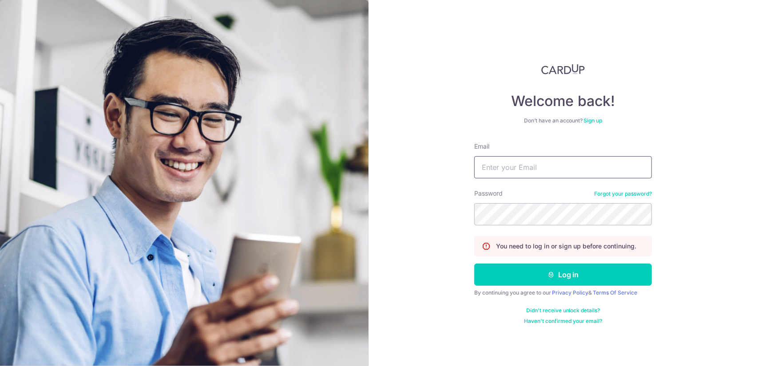
click at [553, 162] on input "Email" at bounding box center [563, 167] width 178 height 22
type input "[EMAIL_ADDRESS][DOMAIN_NAME]"
drag, startPoint x: 582, startPoint y: 172, endPoint x: 417, endPoint y: 172, distance: 164.3
click at [417, 172] on div "Welcome back! Don’t have an account? Sign up Email info@whstdesign.com.sg Passw…" at bounding box center [564, 183] width 390 height 366
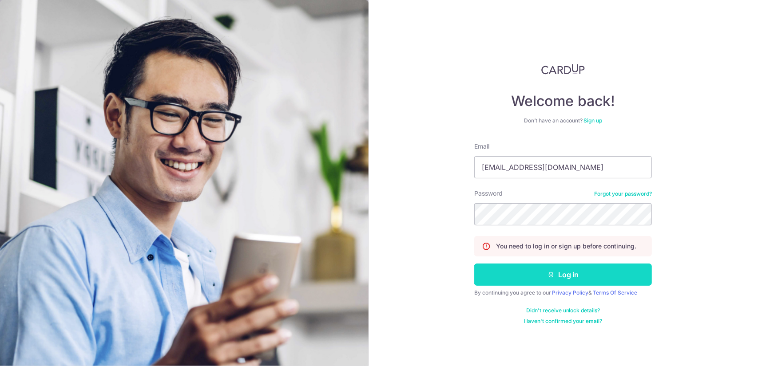
click at [560, 280] on button "Log in" at bounding box center [563, 275] width 178 height 22
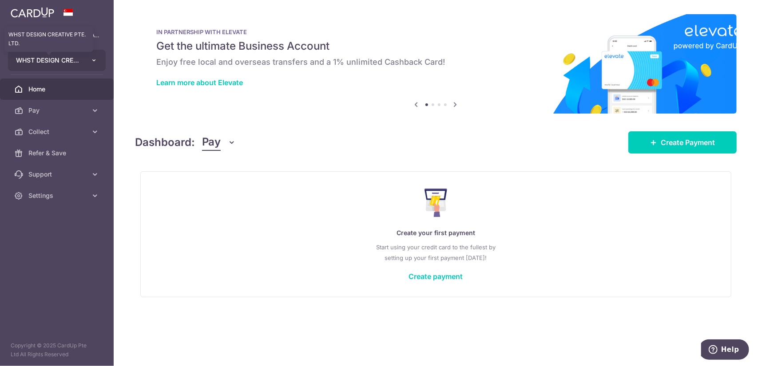
click at [75, 59] on span "WHST DESIGN CREATIVE PTE. LTD." at bounding box center [49, 60] width 66 height 9
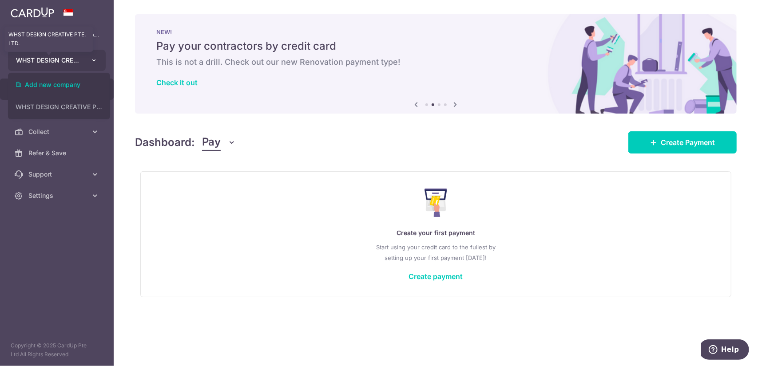
click at [75, 58] on span "WHST DESIGN CREATIVE PTE. LTD." at bounding box center [49, 60] width 66 height 9
click at [95, 59] on icon "button" at bounding box center [94, 60] width 7 height 7
click at [61, 87] on link "Add new company" at bounding box center [58, 85] width 101 height 16
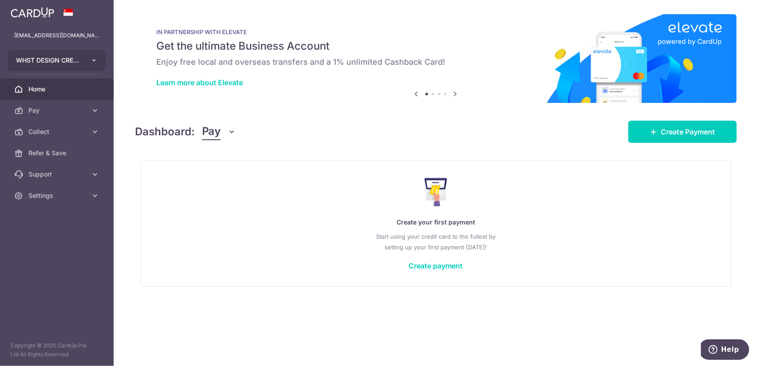
click at [90, 59] on button "WHST DESIGN CREATIVE PTE. LTD." at bounding box center [57, 60] width 98 height 21
click at [94, 60] on icon "button" at bounding box center [94, 60] width 7 height 7
click at [99, 56] on button "WHST DESIGN CREATIVE PTE. LTD." at bounding box center [57, 60] width 98 height 21
click at [93, 57] on icon "button" at bounding box center [94, 60] width 7 height 7
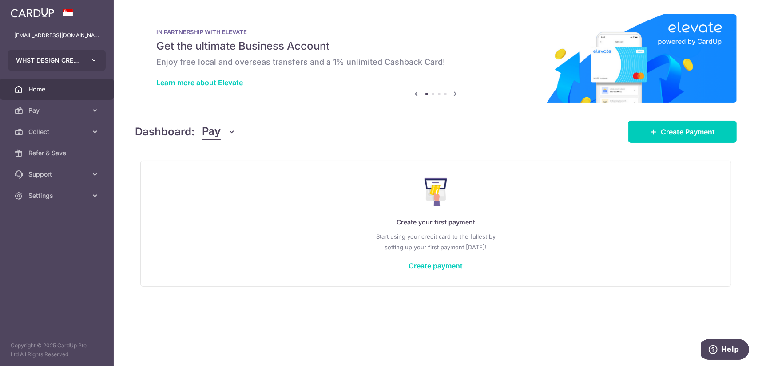
click at [93, 57] on icon "button" at bounding box center [94, 60] width 7 height 7
click at [63, 238] on aside "[EMAIL_ADDRESS][DOMAIN_NAME] WHST DESIGN CREATIVE PTE. LTD. Add new company WHS…" at bounding box center [57, 183] width 114 height 366
click at [68, 12] on span at bounding box center [68, 12] width 11 height 7
click at [708, 134] on span "Create Payment" at bounding box center [688, 132] width 54 height 11
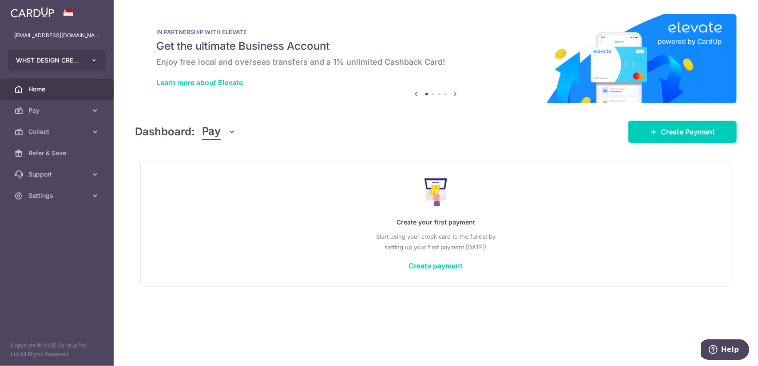
click at [84, 60] on button "WHST DESIGN CREATIVE PTE. LTD." at bounding box center [57, 60] width 98 height 21
click at [500, 46] on h5 "Get the ultimate Business Account" at bounding box center [435, 46] width 559 height 14
drag, startPoint x: 23, startPoint y: 33, endPoint x: 28, endPoint y: 36, distance: 5.6
click at [28, 36] on p "[EMAIL_ADDRESS][DOMAIN_NAME]" at bounding box center [56, 35] width 85 height 9
copy p "@"
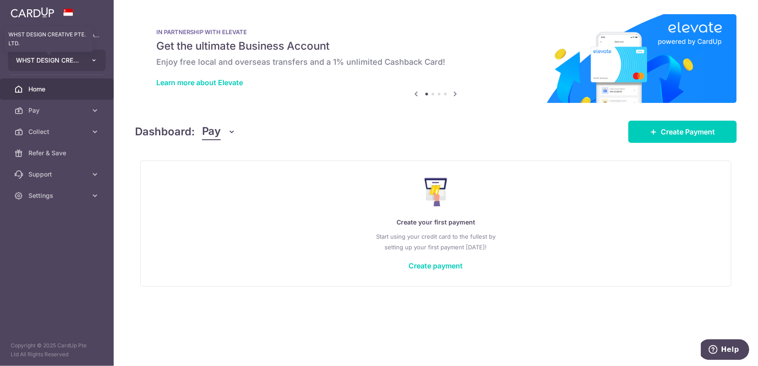
click at [83, 57] on button "WHST DESIGN CREATIVE PTE. LTD. WHST DESIGN CREATIVE PTE. LTD." at bounding box center [57, 60] width 98 height 21
click at [84, 62] on button "WHST DESIGN CREATIVE PTE. LTD." at bounding box center [57, 60] width 98 height 21
click at [90, 60] on button "WHST DESIGN CREATIVE PTE. LTD." at bounding box center [57, 60] width 98 height 21
click at [72, 65] on button "WHST DESIGN CREATIVE PTE. LTD." at bounding box center [57, 60] width 98 height 21
click at [701, 135] on span "Create Payment" at bounding box center [688, 132] width 54 height 11
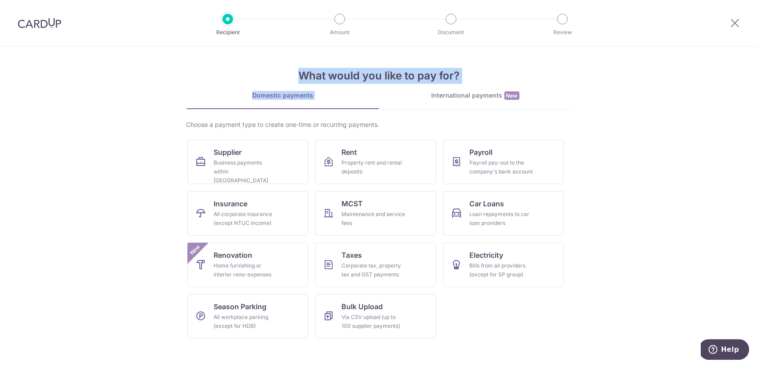
drag, startPoint x: 303, startPoint y: 74, endPoint x: 389, endPoint y: 85, distance: 86.8
click at [389, 85] on div "What would you like to pay for? Domestic payments International payments New Ch…" at bounding box center [379, 196] width 385 height 299
click at [732, 24] on icon at bounding box center [735, 22] width 11 height 11
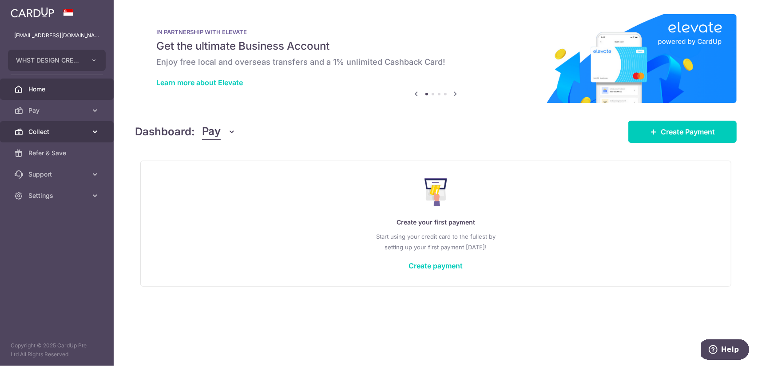
click at [45, 131] on span "Collect" at bounding box center [57, 131] width 59 height 9
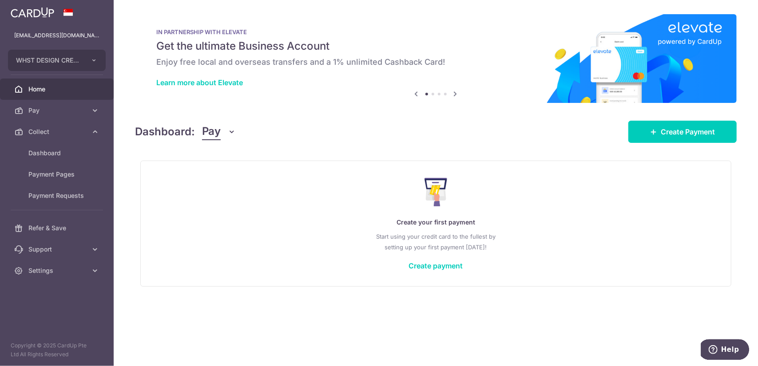
click at [476, 136] on div "Dashboard: Pay Pay Collect Create Payment" at bounding box center [436, 130] width 602 height 26
click at [229, 131] on icon "button" at bounding box center [232, 131] width 9 height 9
click at [231, 176] on link "Collect" at bounding box center [248, 177] width 92 height 21
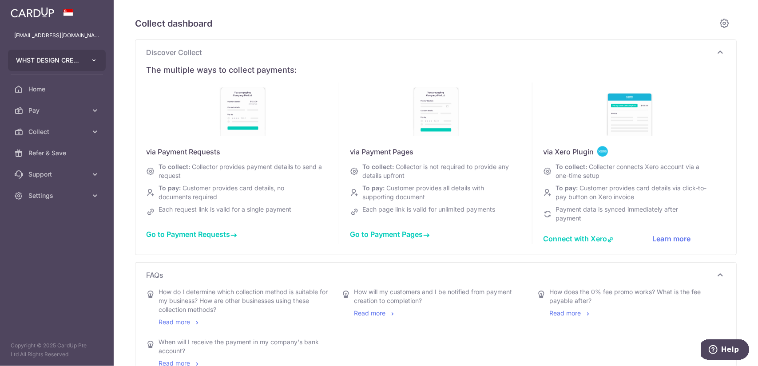
click at [83, 63] on button "WHST DESIGN CREATIVE PTE. LTD." at bounding box center [57, 60] width 98 height 21
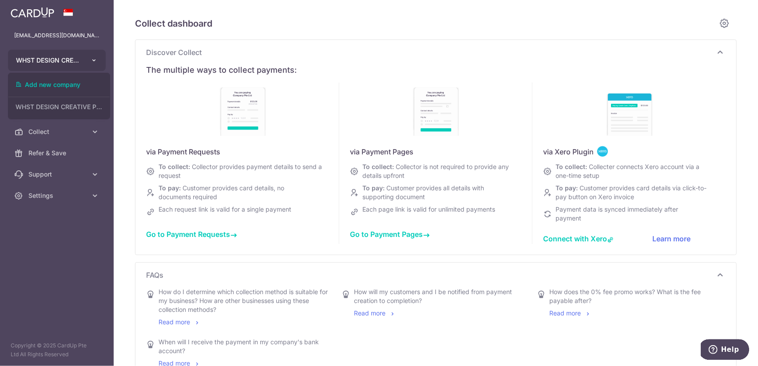
click at [91, 66] on button "WHST DESIGN CREATIVE PTE. LTD." at bounding box center [57, 60] width 98 height 21
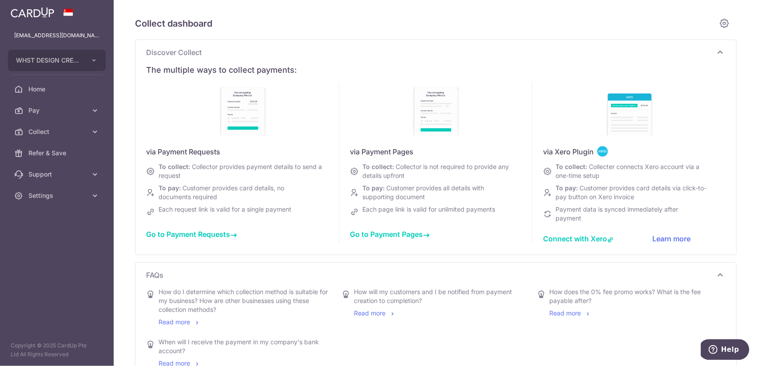
type input "[DATE]"
click at [69, 135] on span "Collect" at bounding box center [57, 131] width 59 height 9
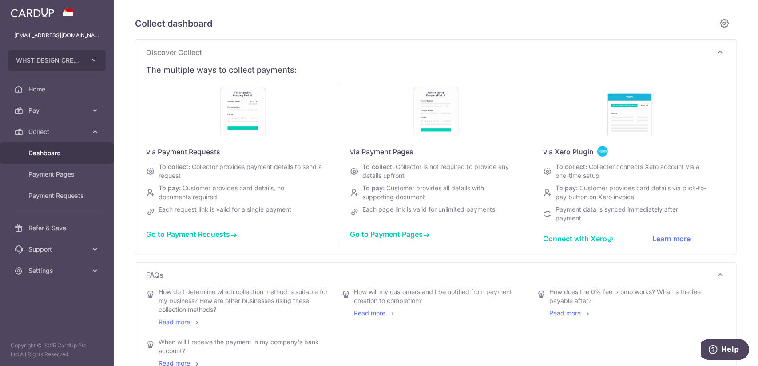
click at [143, 128] on div "Discover Collect The multiple ways to collect payments: via Payment Requests To…" at bounding box center [435, 147] width 601 height 215
click at [210, 235] on span "Go to Payment Requests" at bounding box center [191, 234] width 91 height 9
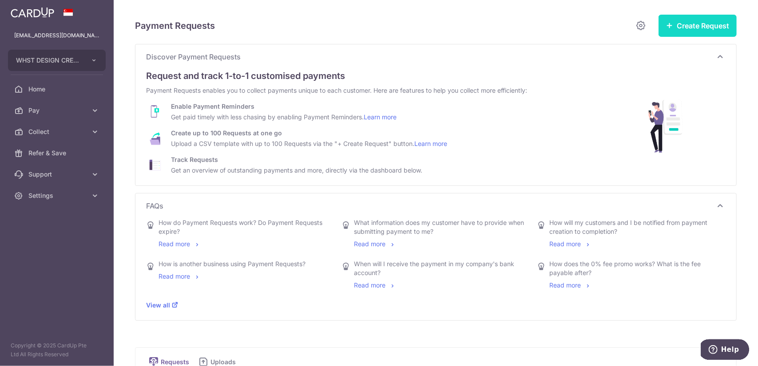
click at [719, 27] on button "Create Request" at bounding box center [698, 26] width 78 height 22
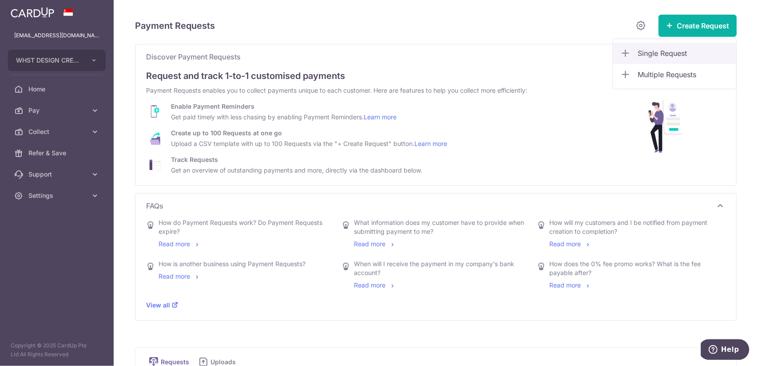
click at [694, 54] on span "Single Request" at bounding box center [683, 53] width 91 height 11
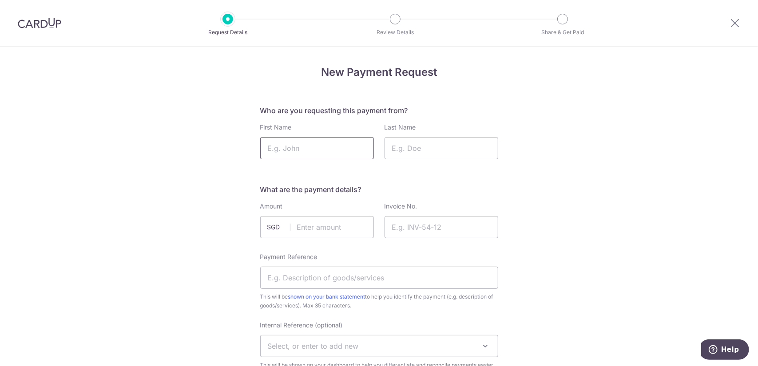
click at [333, 147] on input "First Name" at bounding box center [317, 148] width 114 height 22
click at [447, 150] on input "Last Name" at bounding box center [442, 148] width 114 height 22
click at [342, 232] on input "text" at bounding box center [317, 227] width 114 height 22
click at [440, 227] on input "Invoice No." at bounding box center [442, 227] width 114 height 22
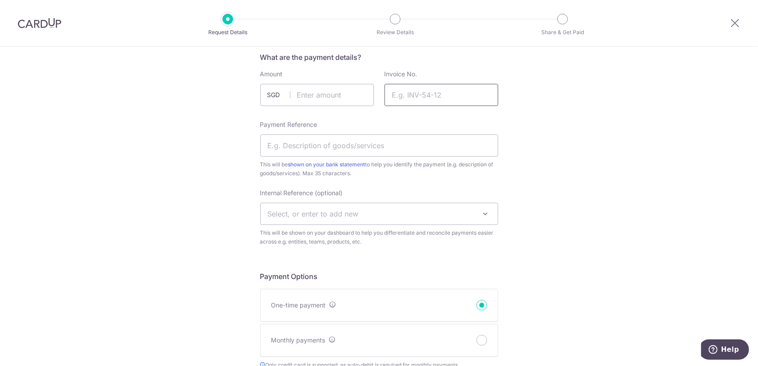
scroll to position [133, 0]
click at [306, 148] on input "Payment Reference" at bounding box center [379, 145] width 238 height 22
click at [391, 205] on span "Select, or enter to add new" at bounding box center [379, 212] width 237 height 21
click at [392, 221] on span "Select, or enter to add new" at bounding box center [379, 212] width 237 height 21
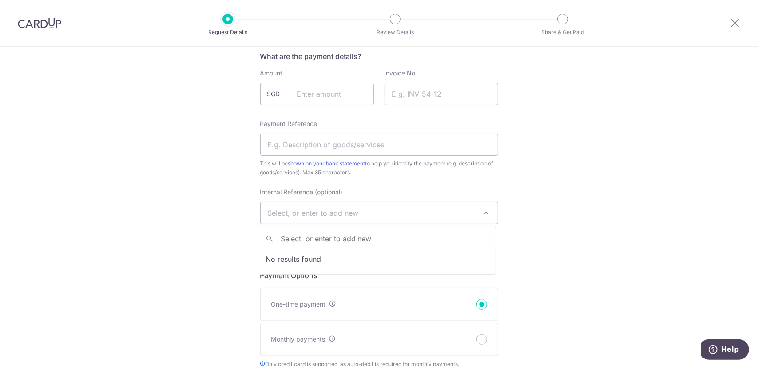
click at [410, 214] on span "Select, or enter to add new" at bounding box center [379, 212] width 237 height 21
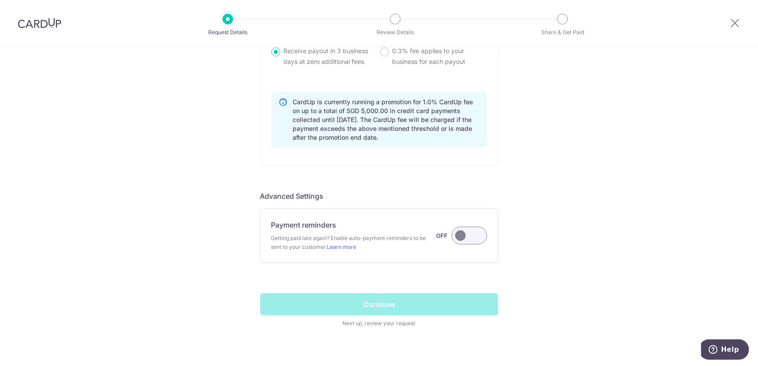
scroll to position [652, 0]
